Goal: Information Seeking & Learning: Learn about a topic

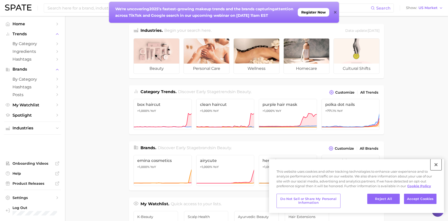
click at [436, 164] on button "Close" at bounding box center [436, 164] width 11 height 11
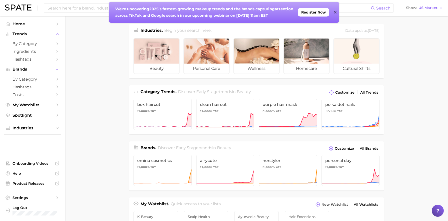
click at [336, 13] on icon at bounding box center [335, 12] width 3 height 3
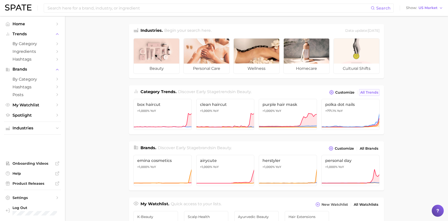
click at [366, 92] on span "All Trends" at bounding box center [369, 92] width 18 height 4
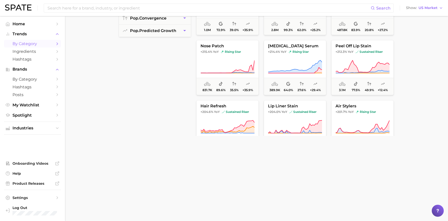
scroll to position [695, 0]
click at [228, 107] on span "hair refresh" at bounding box center [228, 106] width 62 height 5
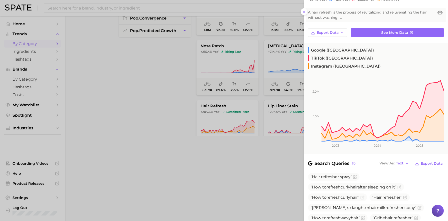
scroll to position [24, 0]
